Goal: Transaction & Acquisition: Purchase product/service

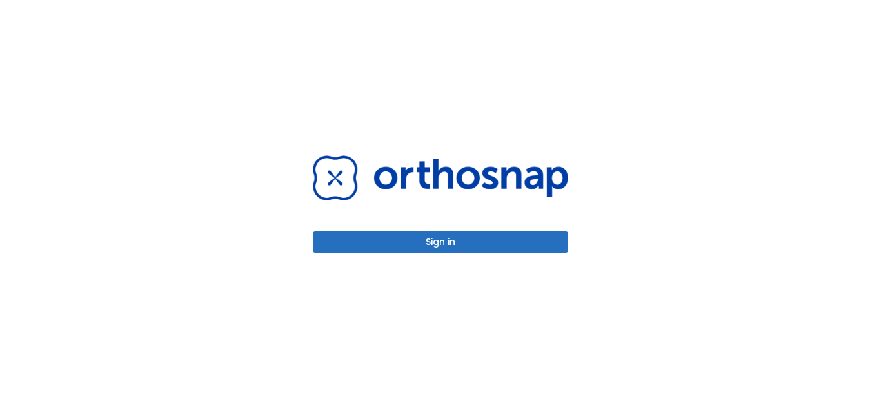
click at [443, 239] on button "Sign in" at bounding box center [440, 241] width 255 height 21
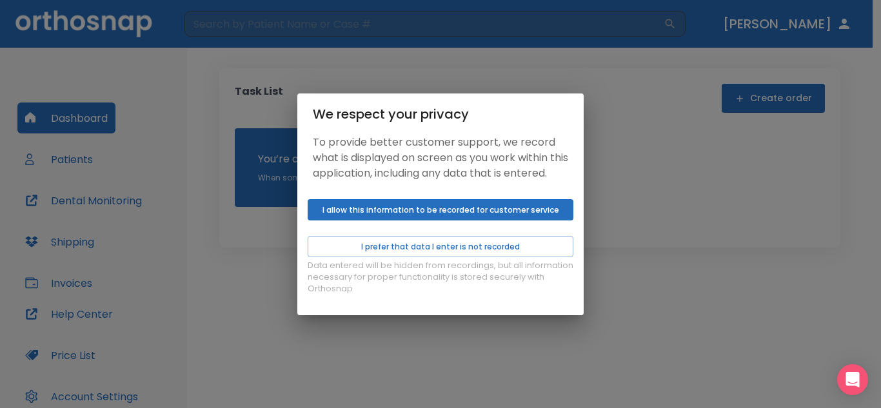
drag, startPoint x: 520, startPoint y: 219, endPoint x: 532, endPoint y: 219, distance: 12.9
click at [520, 219] on button "I allow this information to be recorded for customer service" at bounding box center [440, 209] width 266 height 21
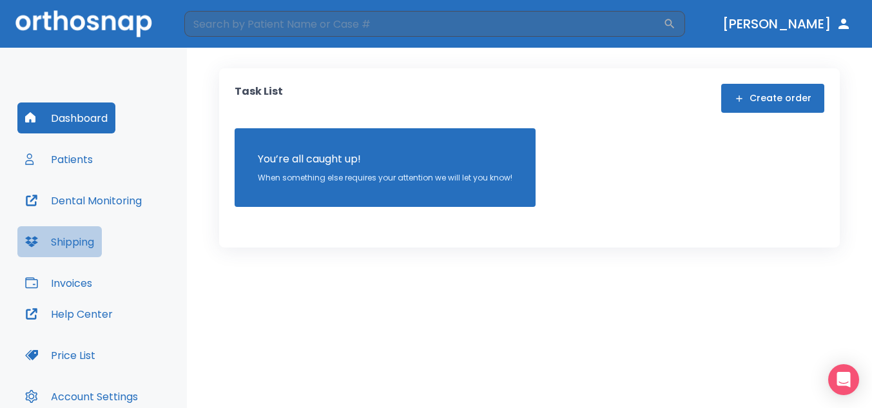
click at [78, 238] on button "Shipping" at bounding box center [59, 241] width 84 height 31
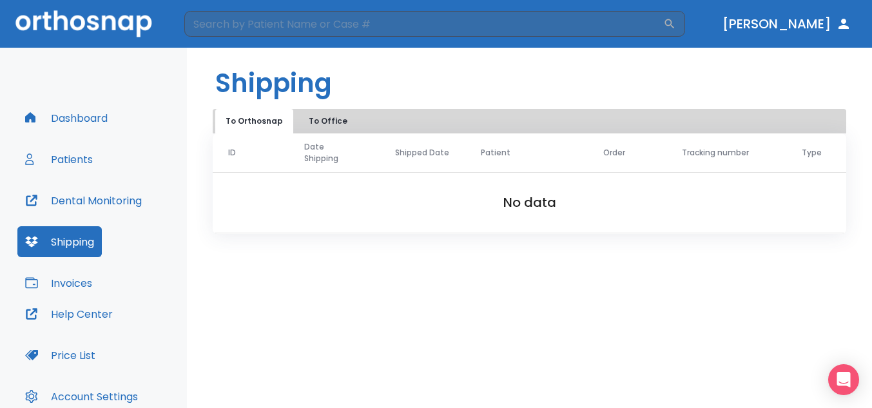
click at [70, 281] on button "Invoices" at bounding box center [58, 283] width 83 height 31
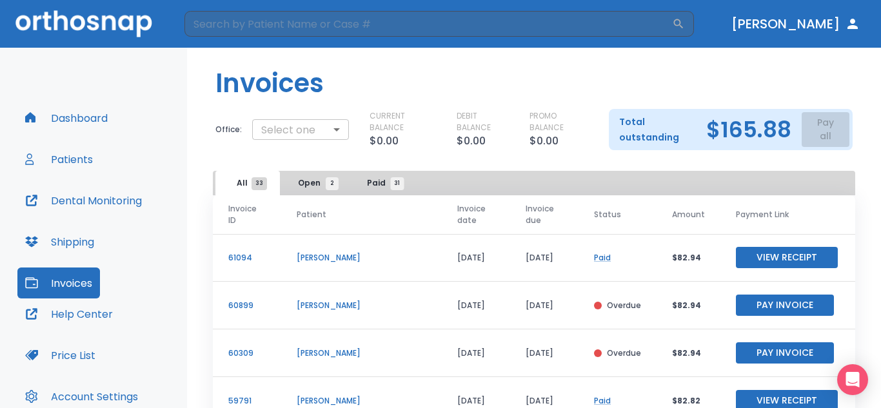
click at [340, 129] on body "​ Dr. Hazell Dashboard Patients Dental Monitoring Shipping Invoices Help Center…" at bounding box center [440, 204] width 881 height 408
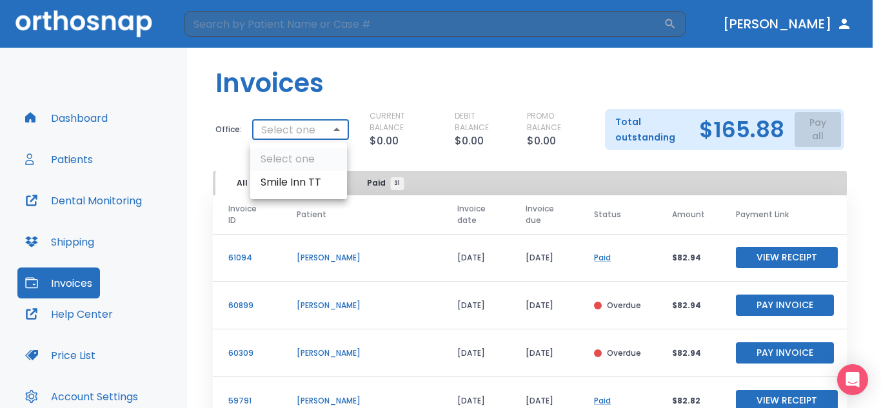
click at [298, 184] on li "Smile Inn TT" at bounding box center [298, 182] width 97 height 23
type input "2886"
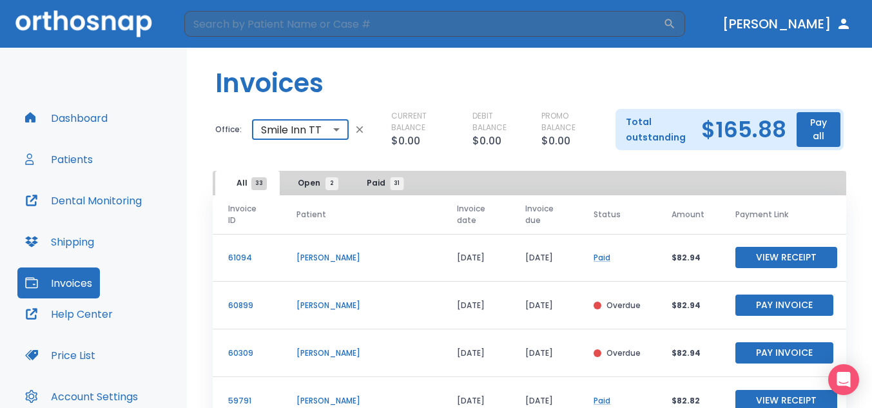
click at [797, 135] on button "Pay all" at bounding box center [819, 129] width 44 height 35
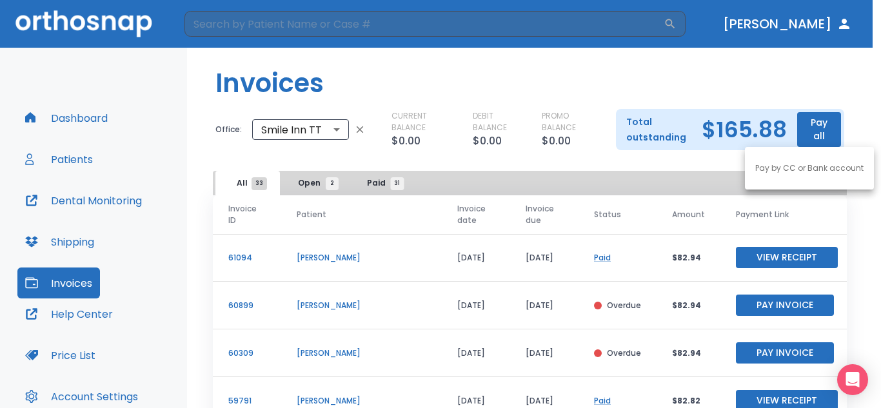
click at [806, 171] on p "Pay by CC or Bank account" at bounding box center [809, 168] width 108 height 12
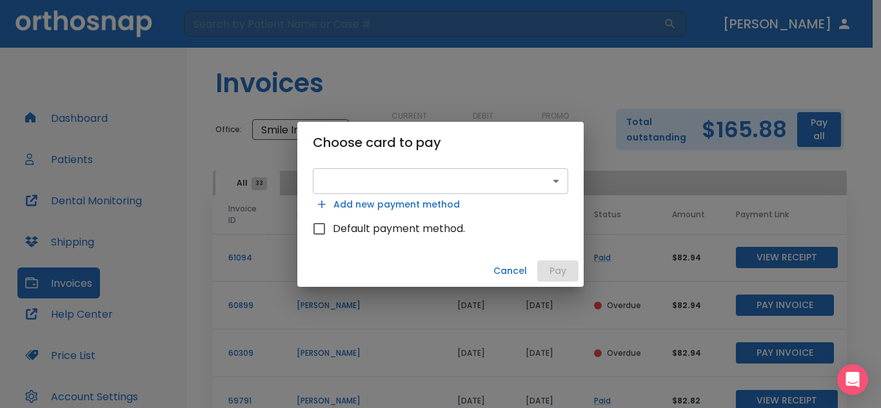
click at [558, 181] on body "​ Dr. Hazell Dashboard Patients Dental Monitoring Shipping Invoices Help Center…" at bounding box center [440, 204] width 881 height 408
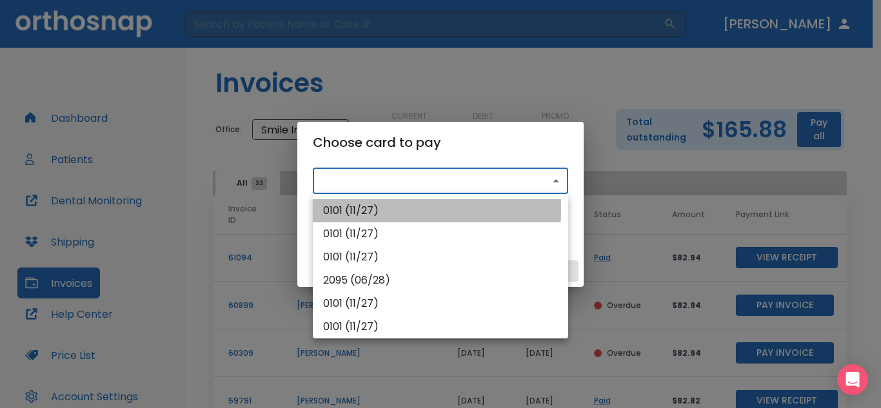
click at [355, 210] on li "0101 (11/27)" at bounding box center [440, 210] width 255 height 23
type input "src_1RqfgVHMfdBZStQ1uzpDEbfT"
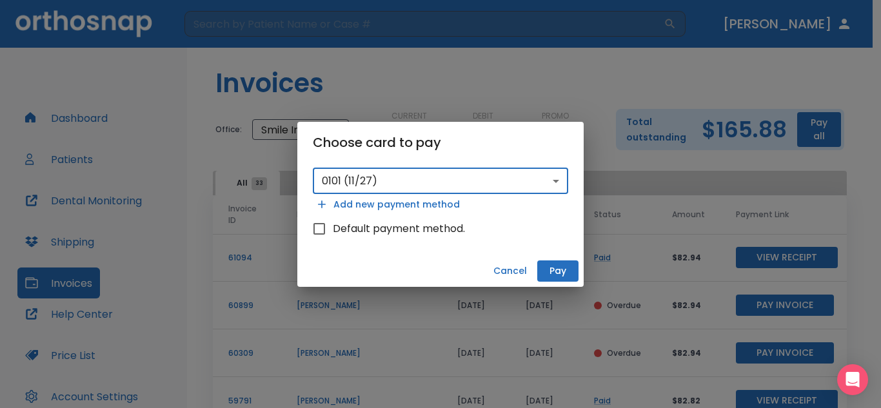
click at [561, 271] on button "Pay" at bounding box center [557, 270] width 41 height 21
